Goal: Navigation & Orientation: Find specific page/section

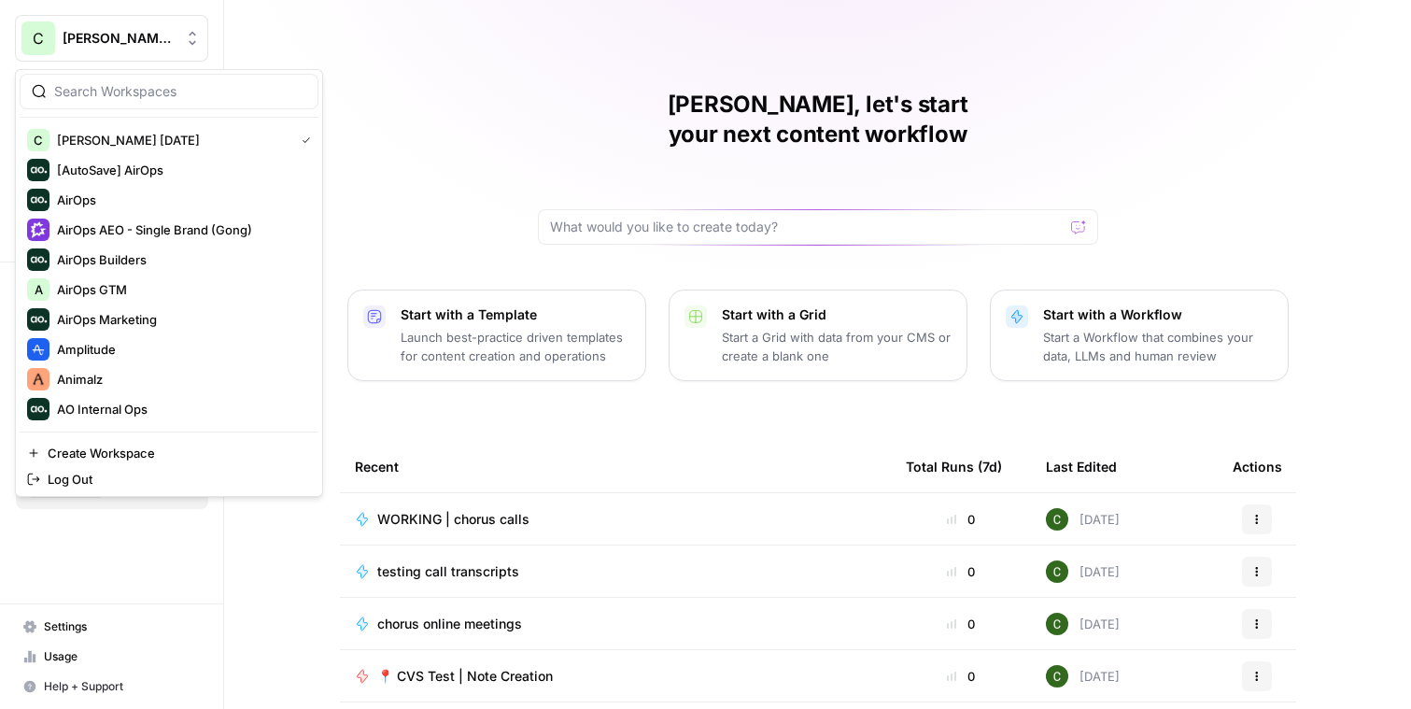
click at [123, 28] on button "C Caroline AirCraft April 2025" at bounding box center [111, 38] width 193 height 47
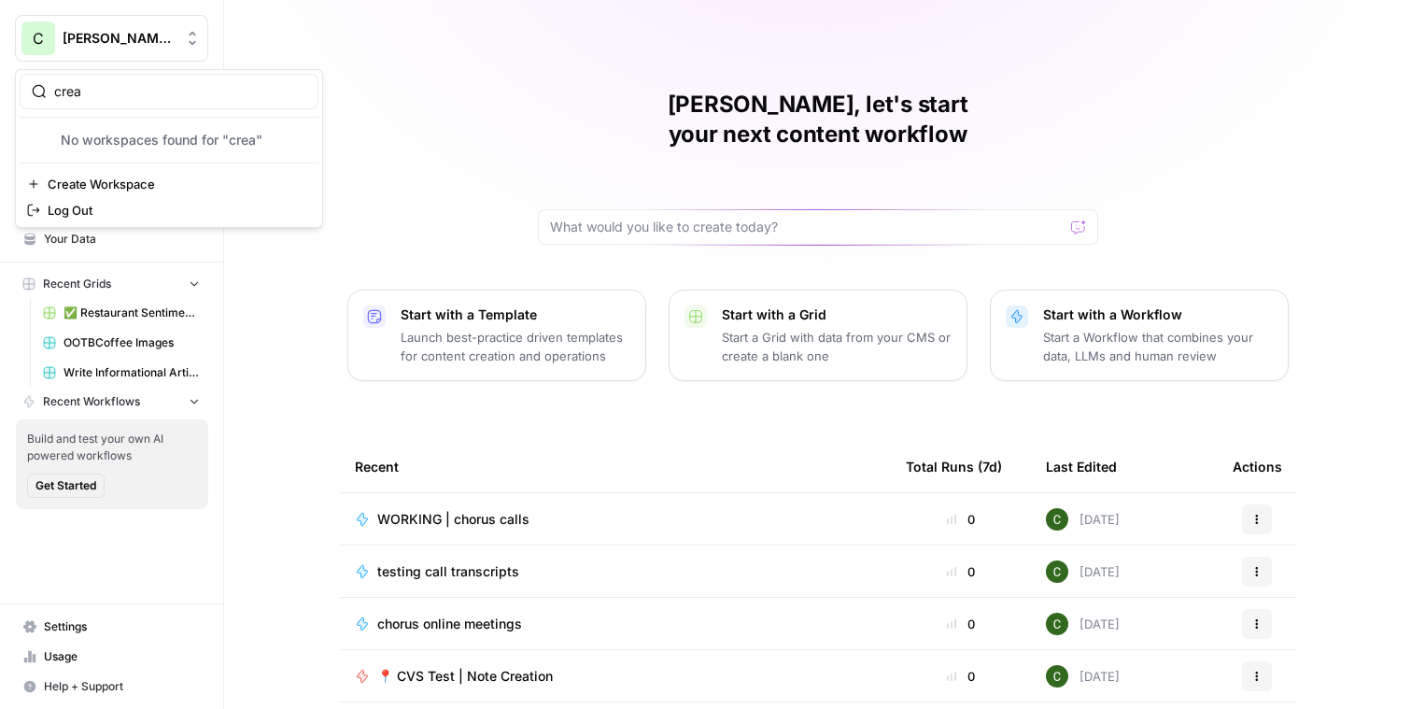
type input "crea"
click at [523, 107] on div "Caroline, let's start your next content workflow Start with a Template Launch b…" at bounding box center [817, 444] width 1187 height 889
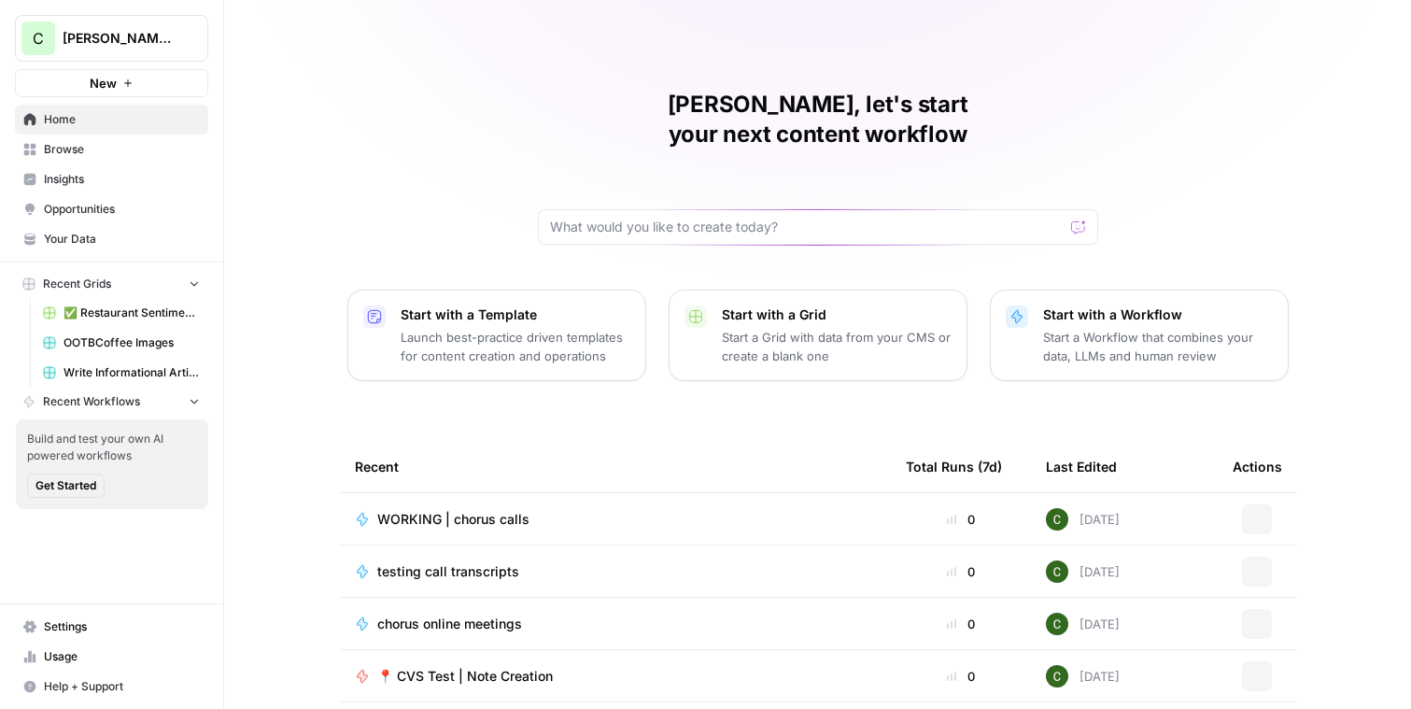
click at [106, 40] on span "[PERSON_NAME] [DATE]" at bounding box center [119, 38] width 113 height 19
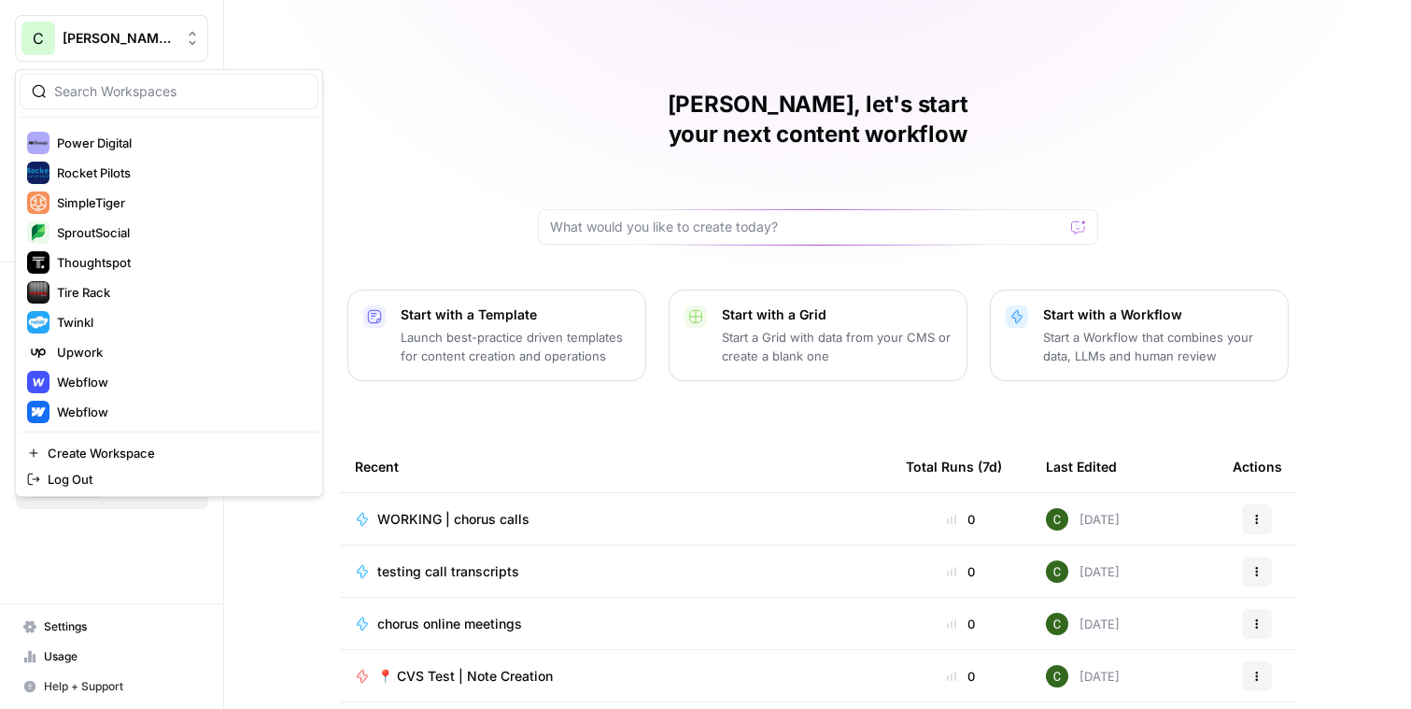
scroll to position [996, 0]
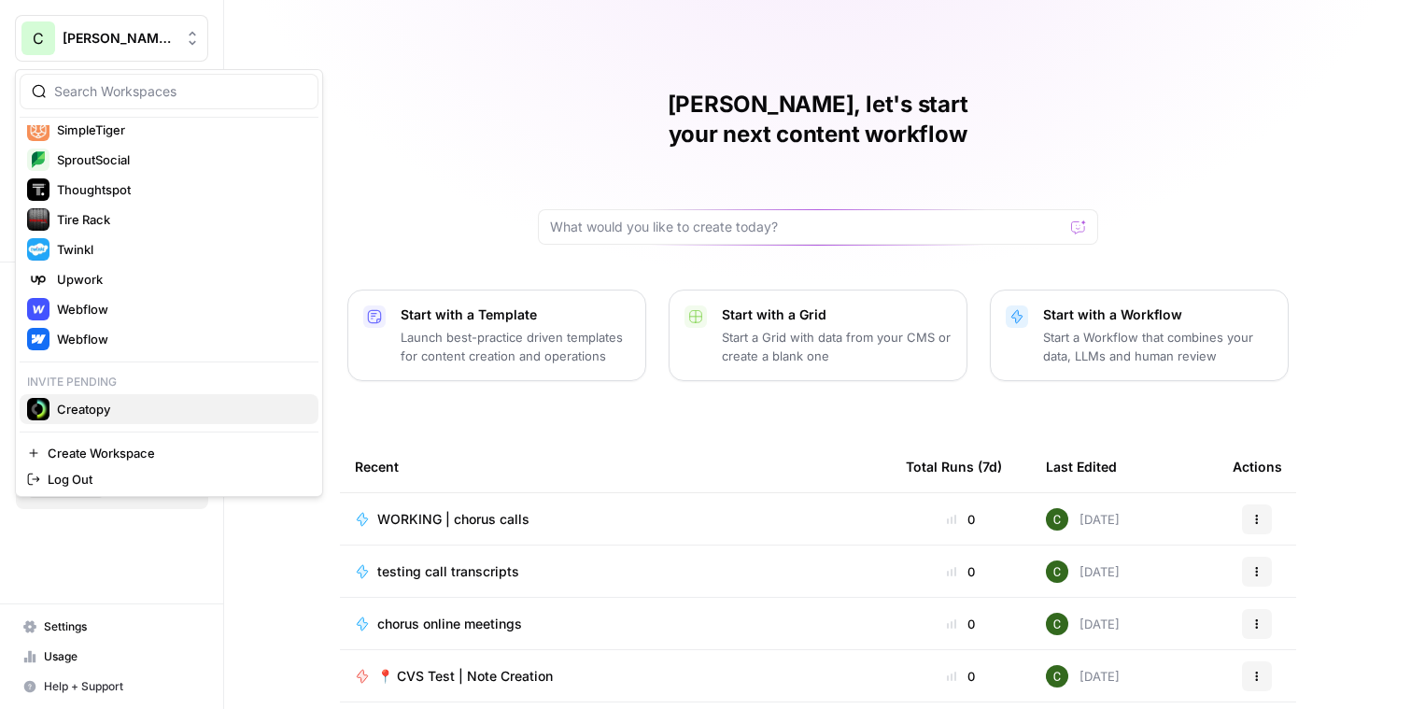
click at [92, 412] on span "Creatopy" at bounding box center [180, 409] width 247 height 19
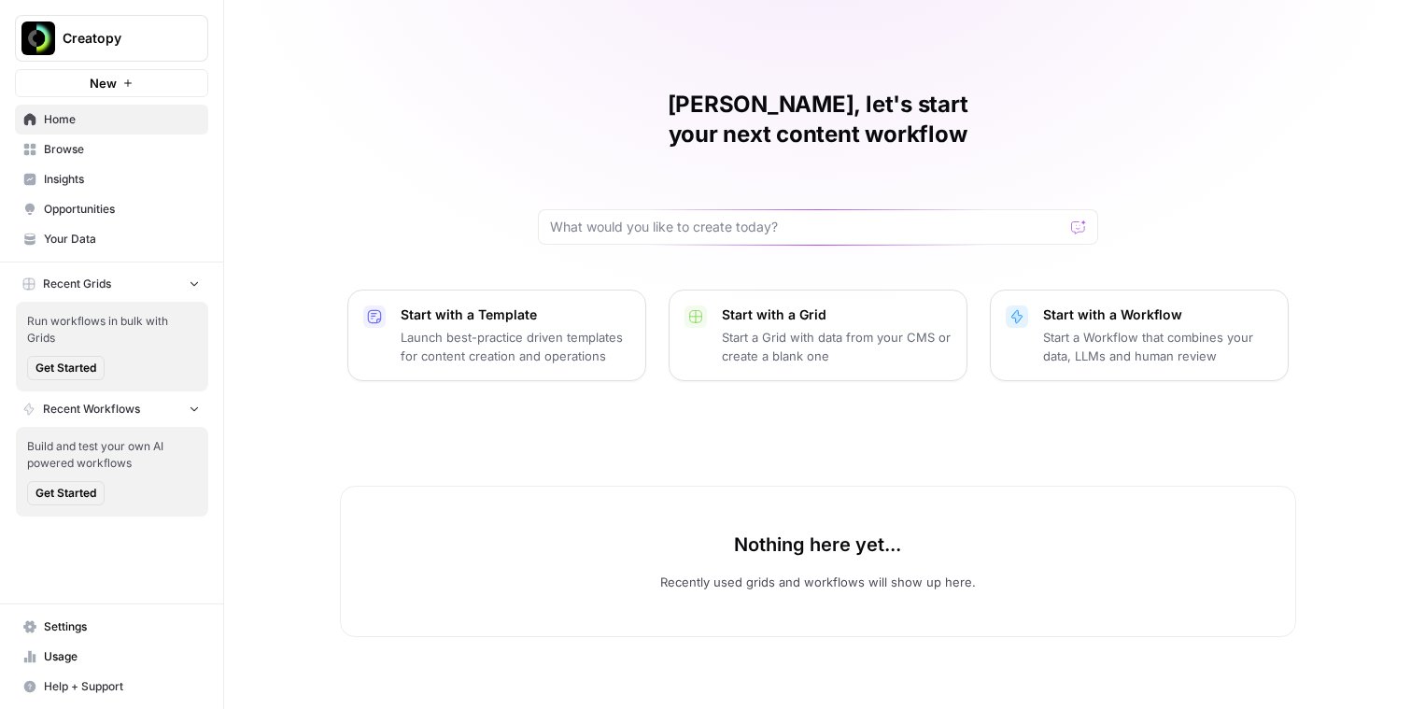
click at [87, 176] on span "Insights" at bounding box center [122, 179] width 156 height 17
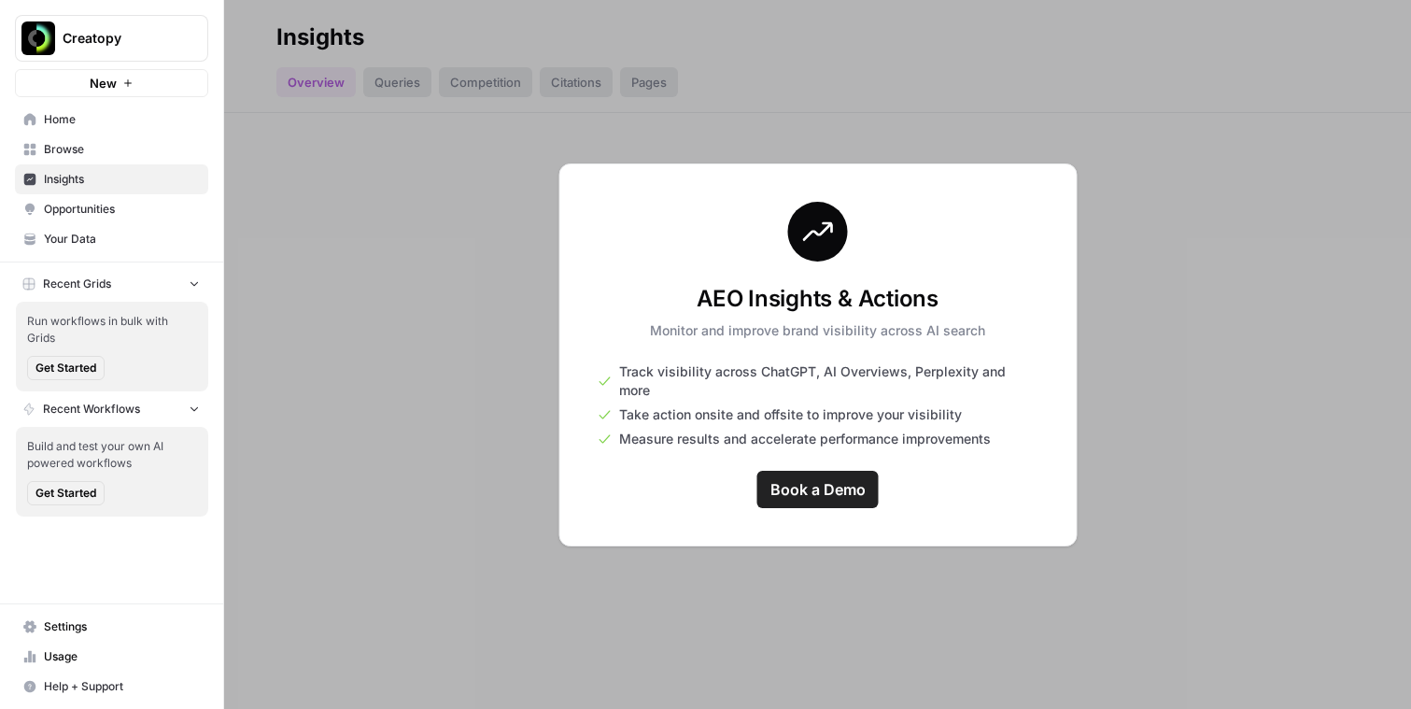
click at [103, 35] on span "Creatopy" at bounding box center [119, 38] width 113 height 19
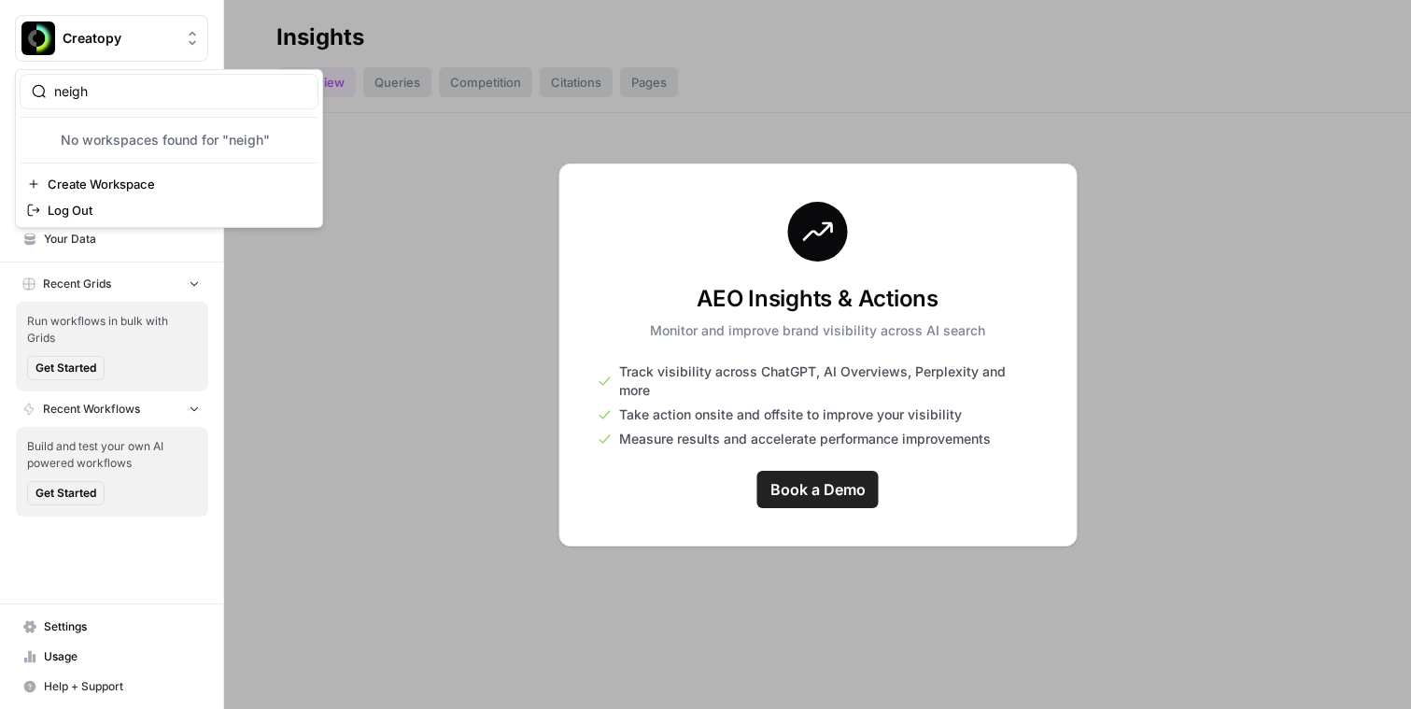
type input "neigh"
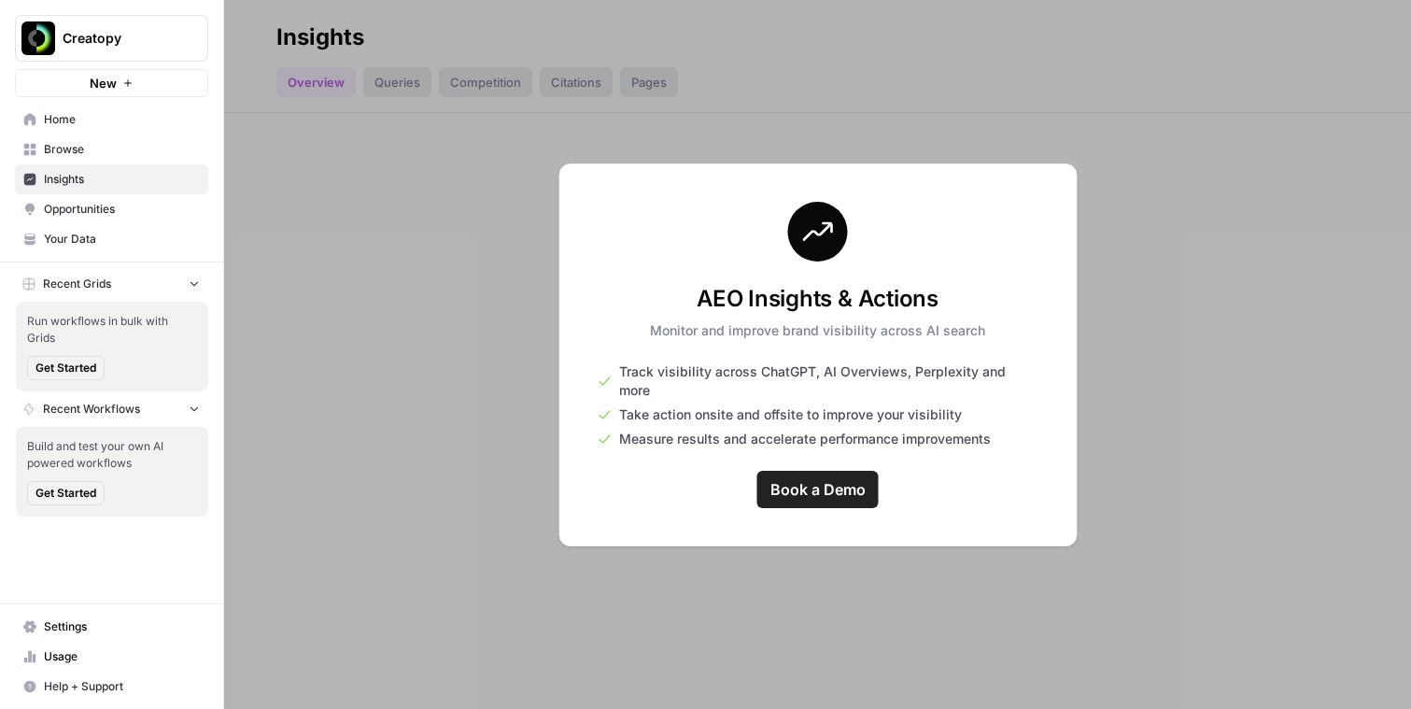
click at [110, 35] on span "Creatopy" at bounding box center [119, 38] width 113 height 19
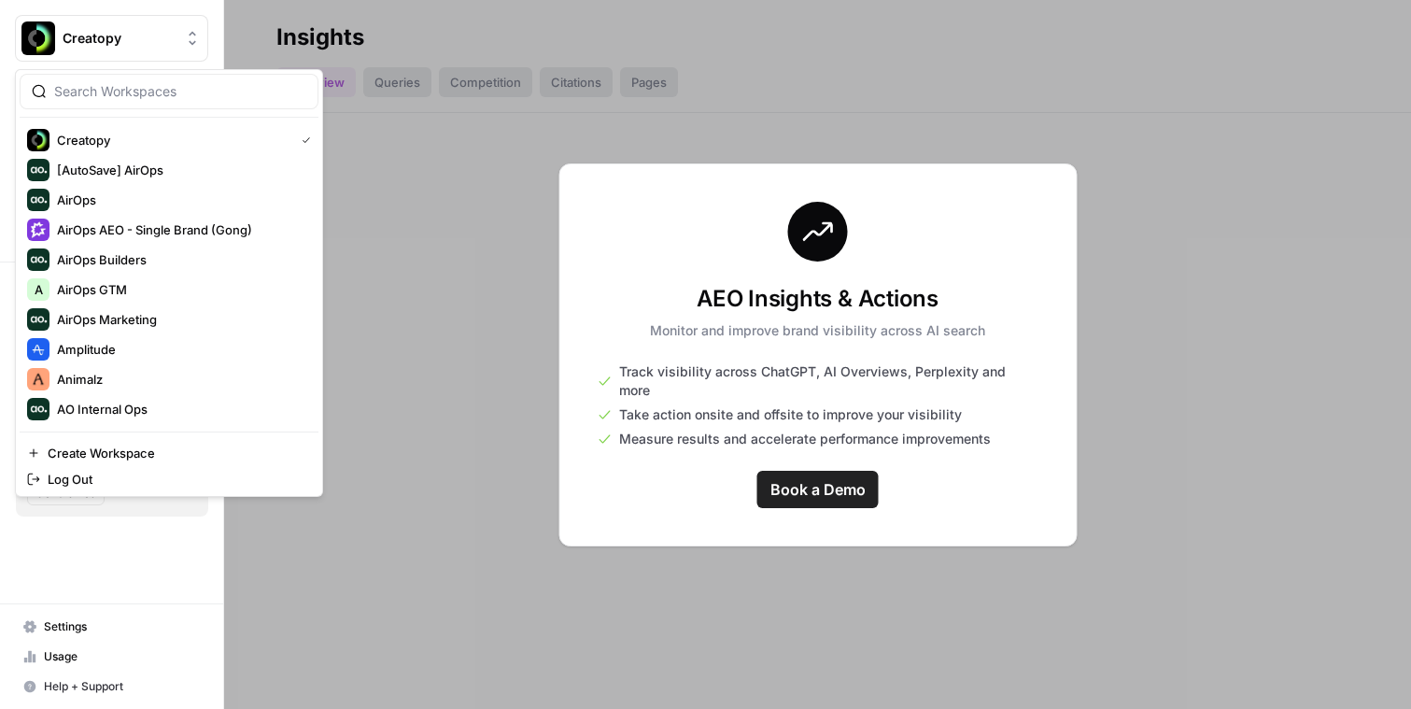
scroll to position [1026, 0]
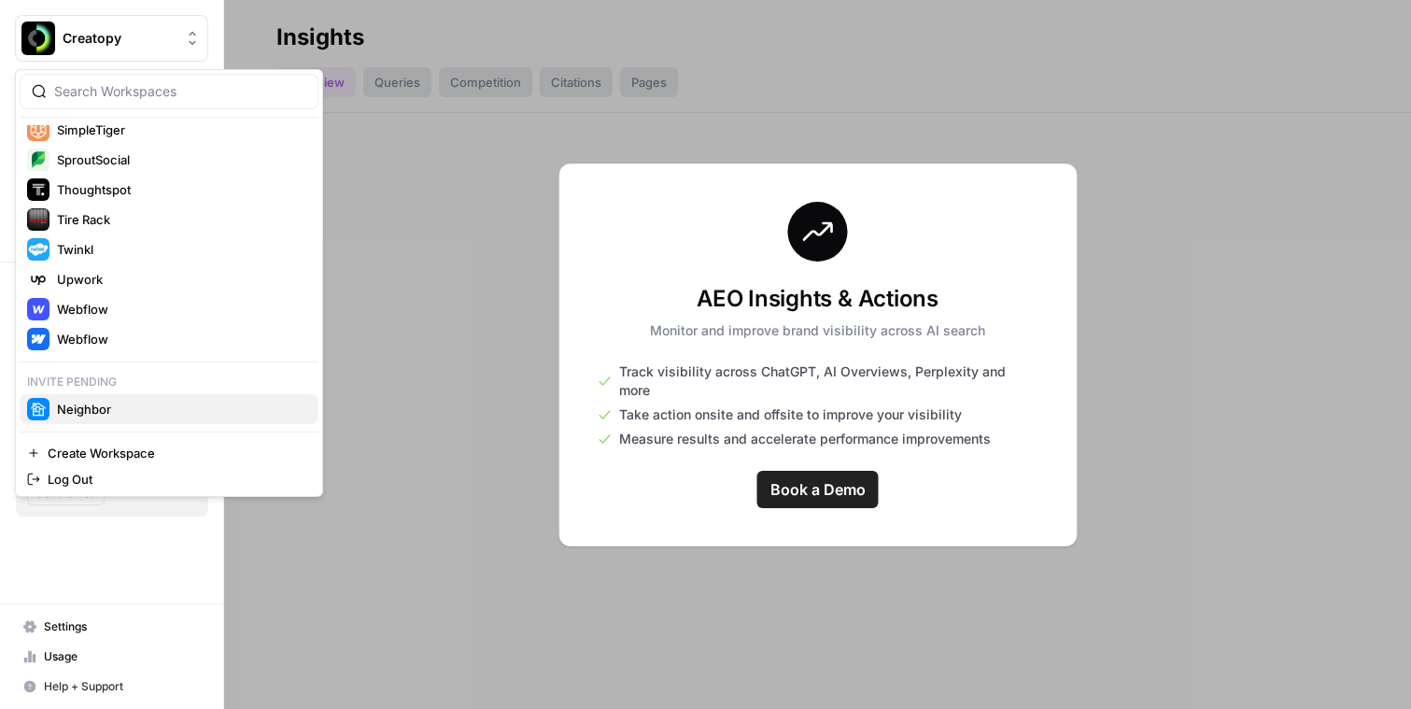
click at [96, 410] on span "Neighbor" at bounding box center [180, 409] width 247 height 19
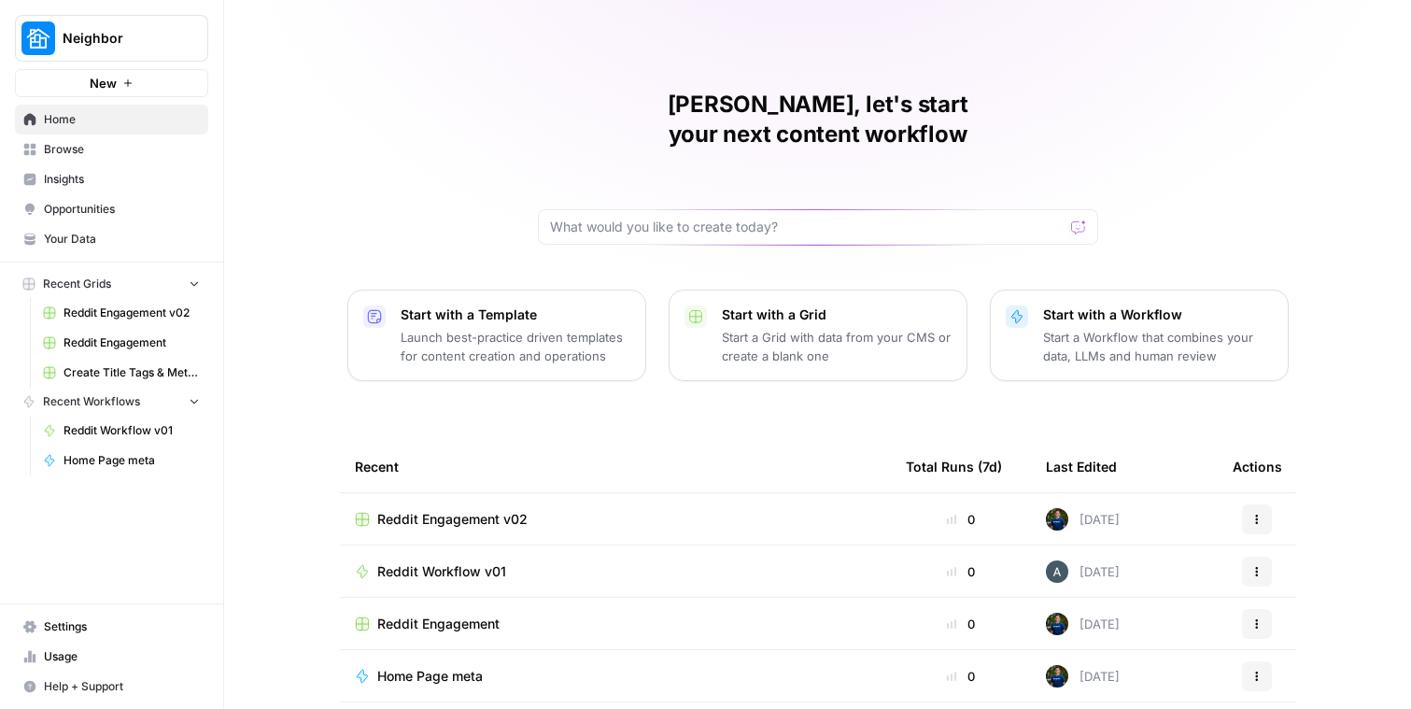
click at [102, 182] on span "Insights" at bounding box center [122, 179] width 156 height 17
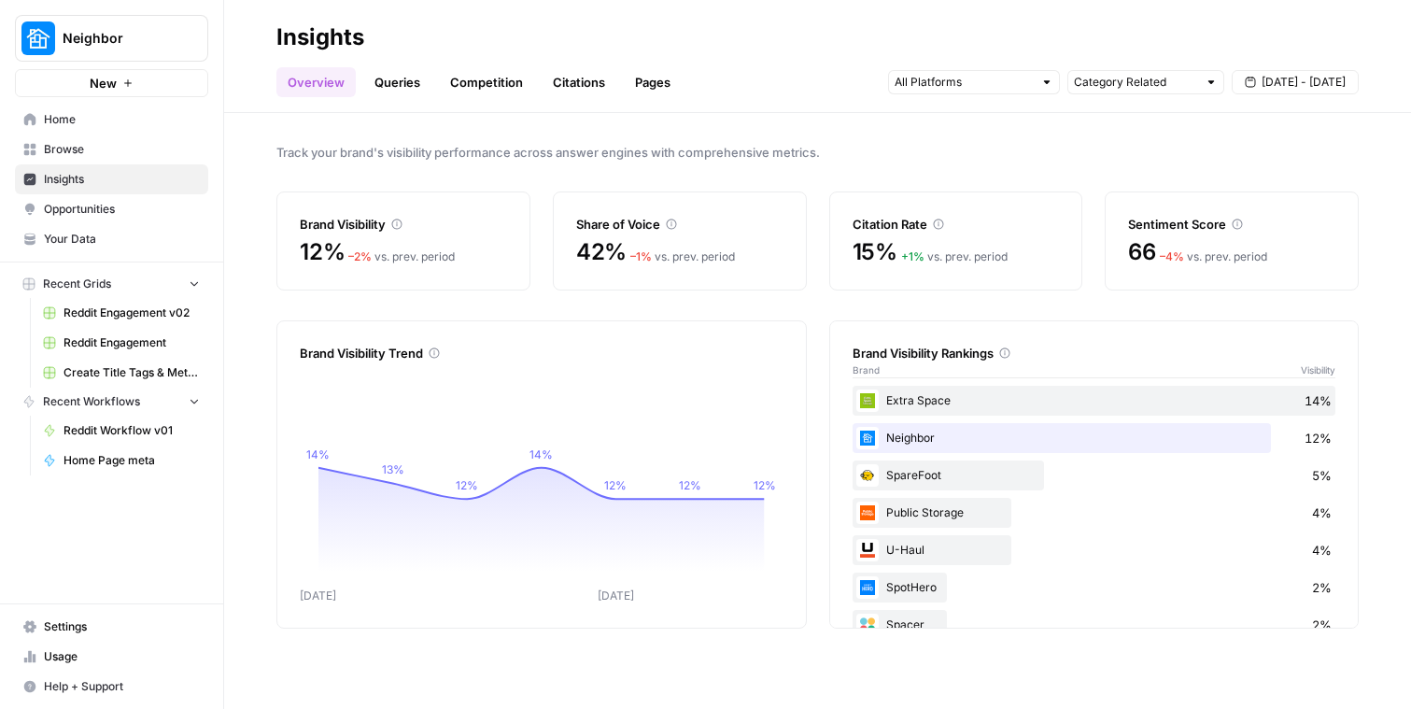
click at [112, 39] on span "Neighbor" at bounding box center [119, 38] width 113 height 19
type input "lob"
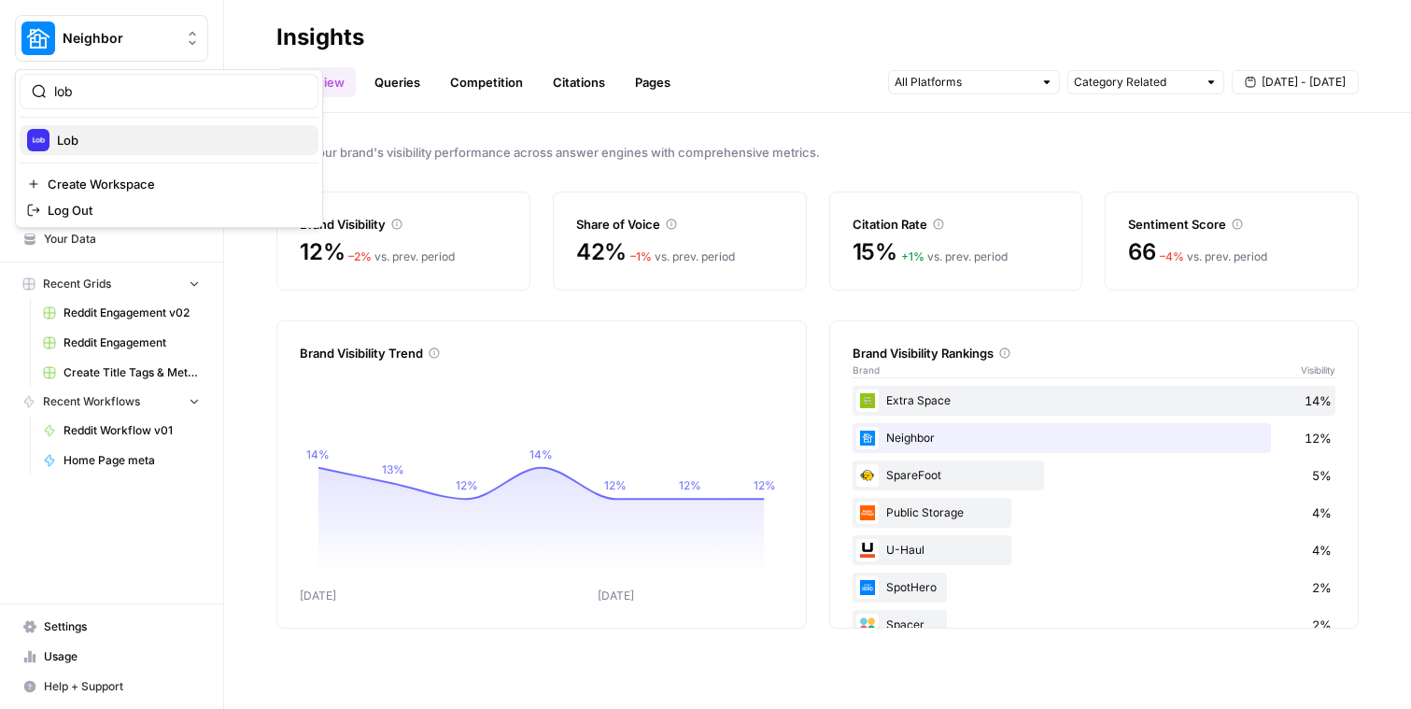
click at [93, 130] on div "Lob" at bounding box center [169, 140] width 284 height 22
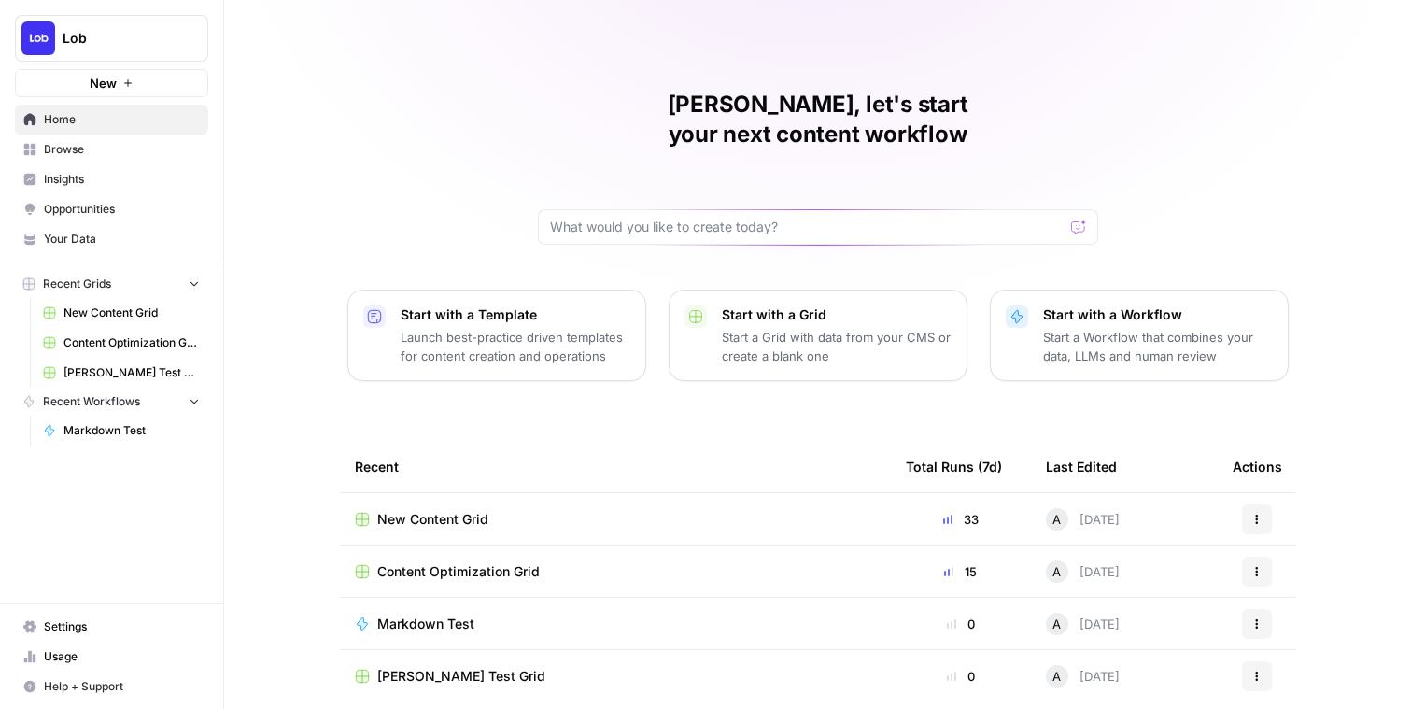
click at [99, 164] on link "Insights" at bounding box center [111, 179] width 193 height 30
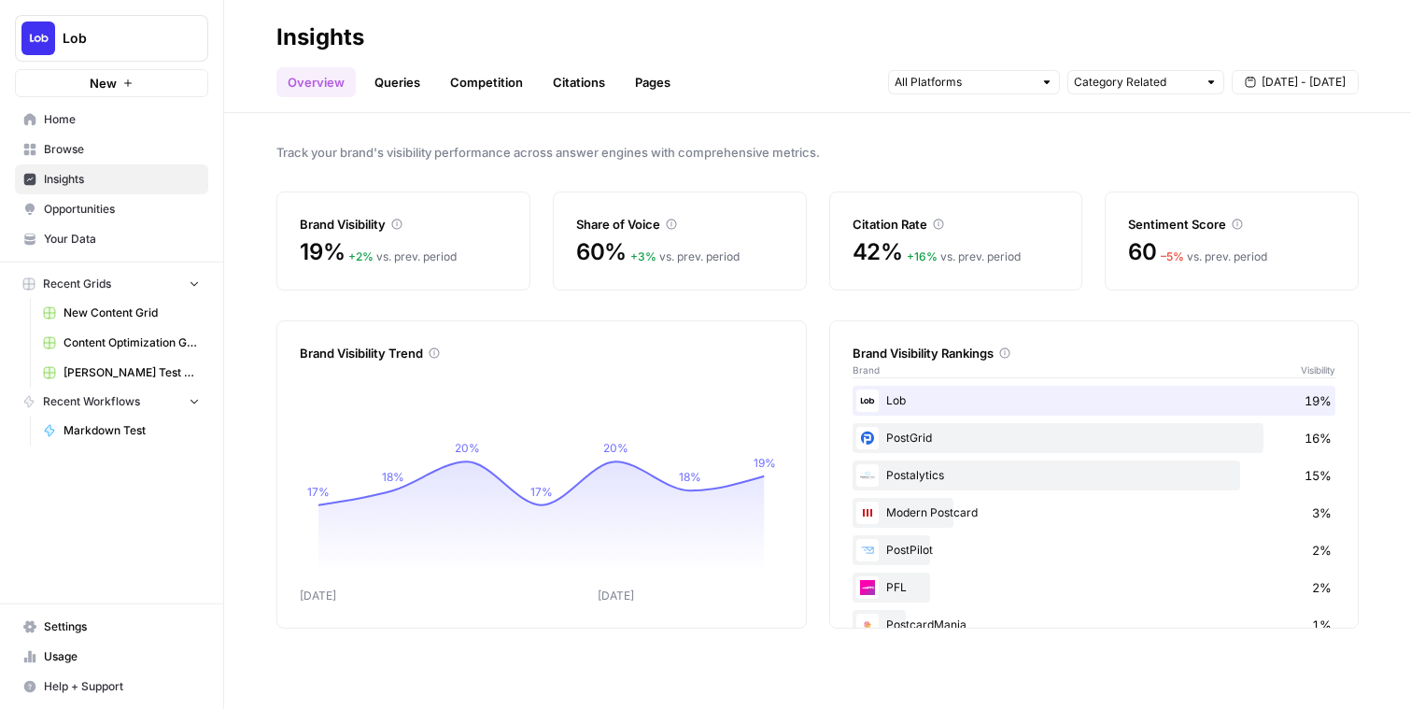
click at [101, 196] on link "Opportunities" at bounding box center [111, 209] width 193 height 30
